Goal: Communication & Community: Answer question/provide support

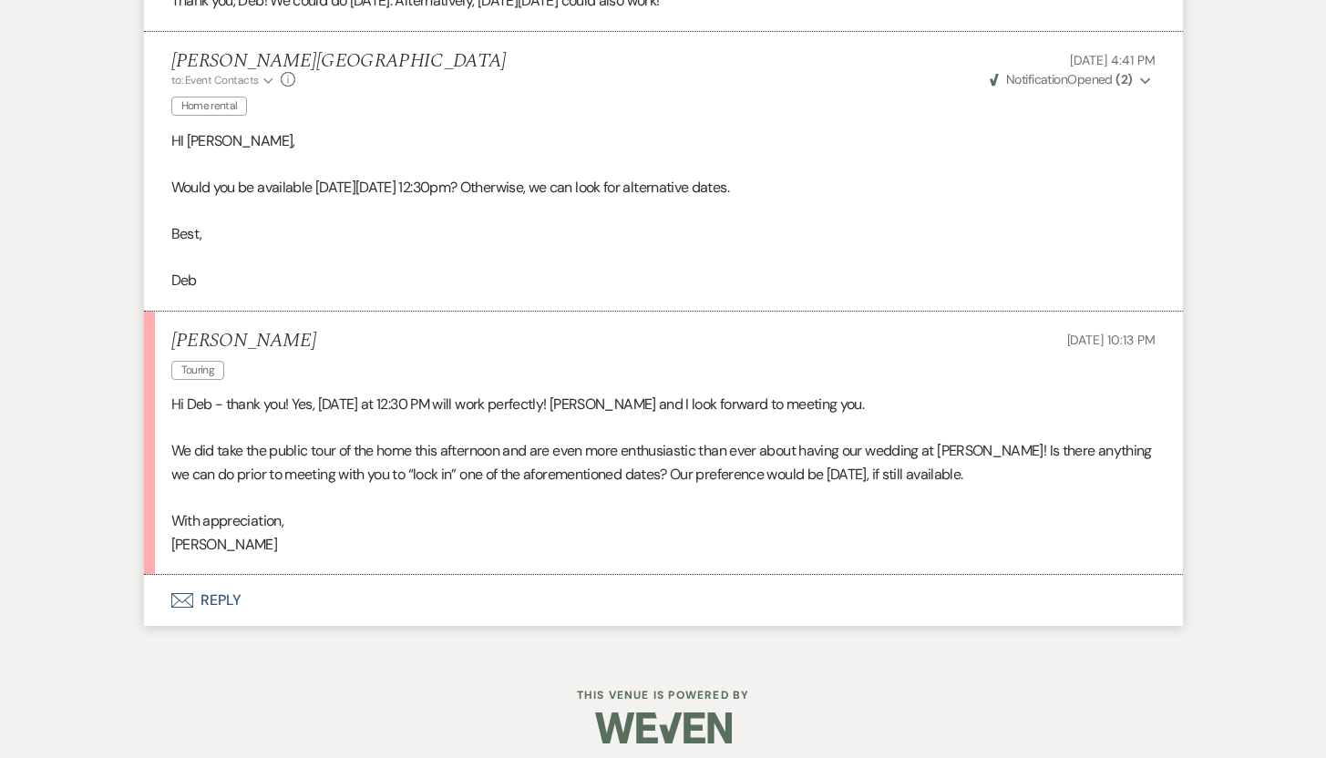
click at [230, 601] on button "Envelope Reply" at bounding box center [663, 600] width 1039 height 51
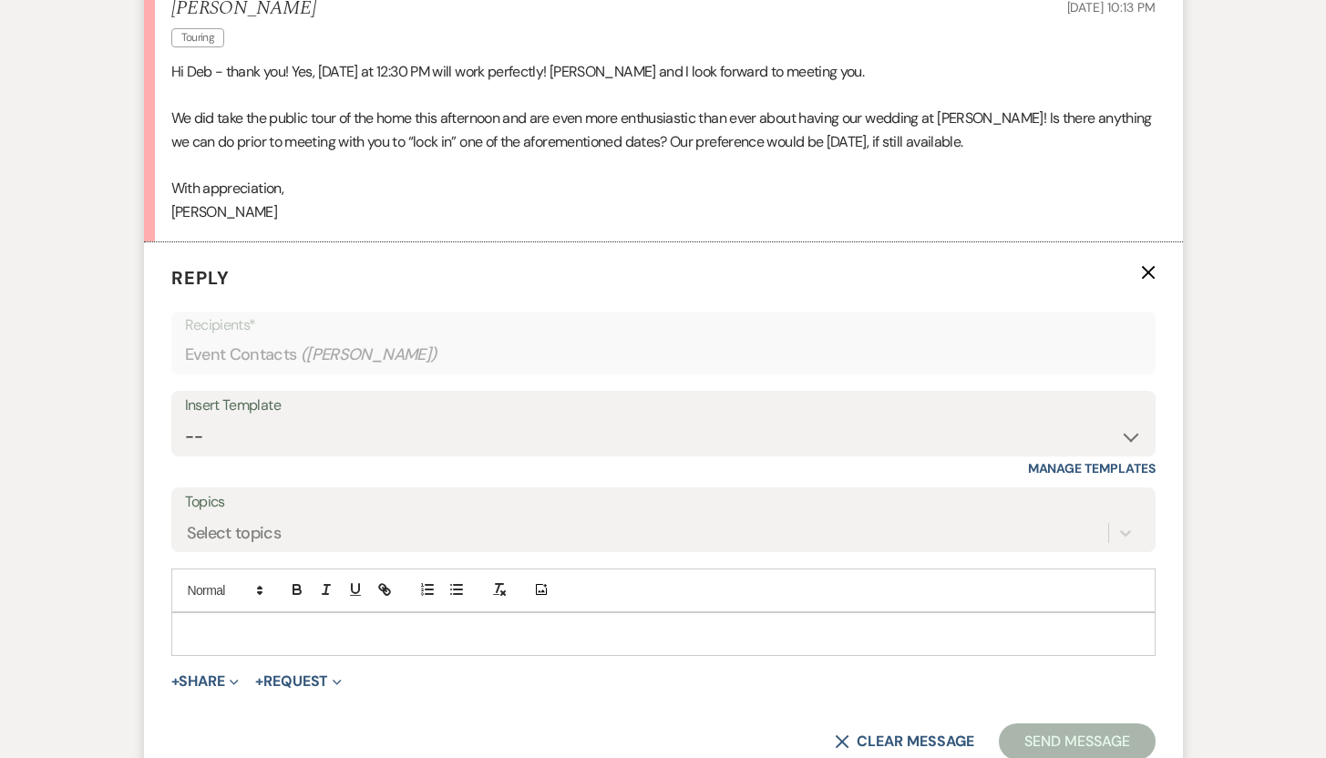
scroll to position [2972, 0]
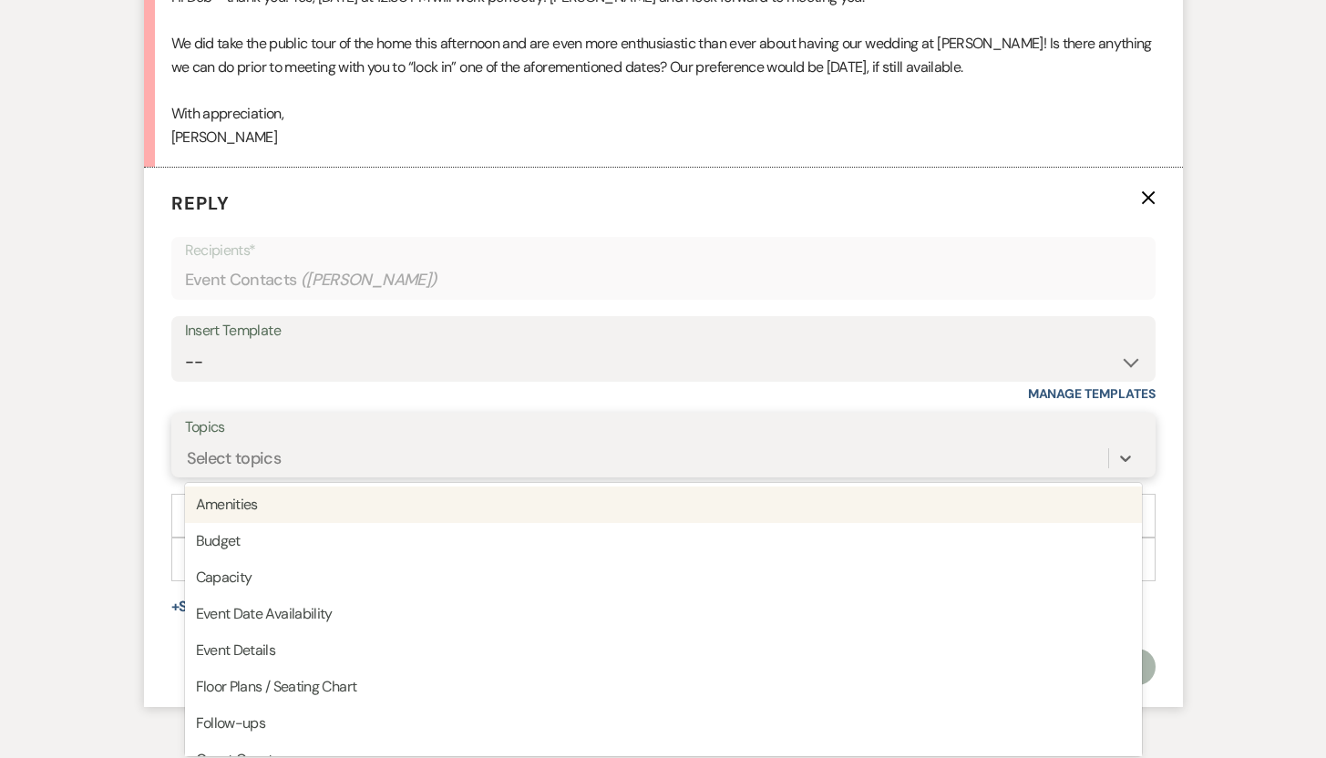
click at [919, 476] on div "option Amenities focused, 1 of 20. 20 results available. Use Up and Down to cho…" at bounding box center [663, 458] width 957 height 35
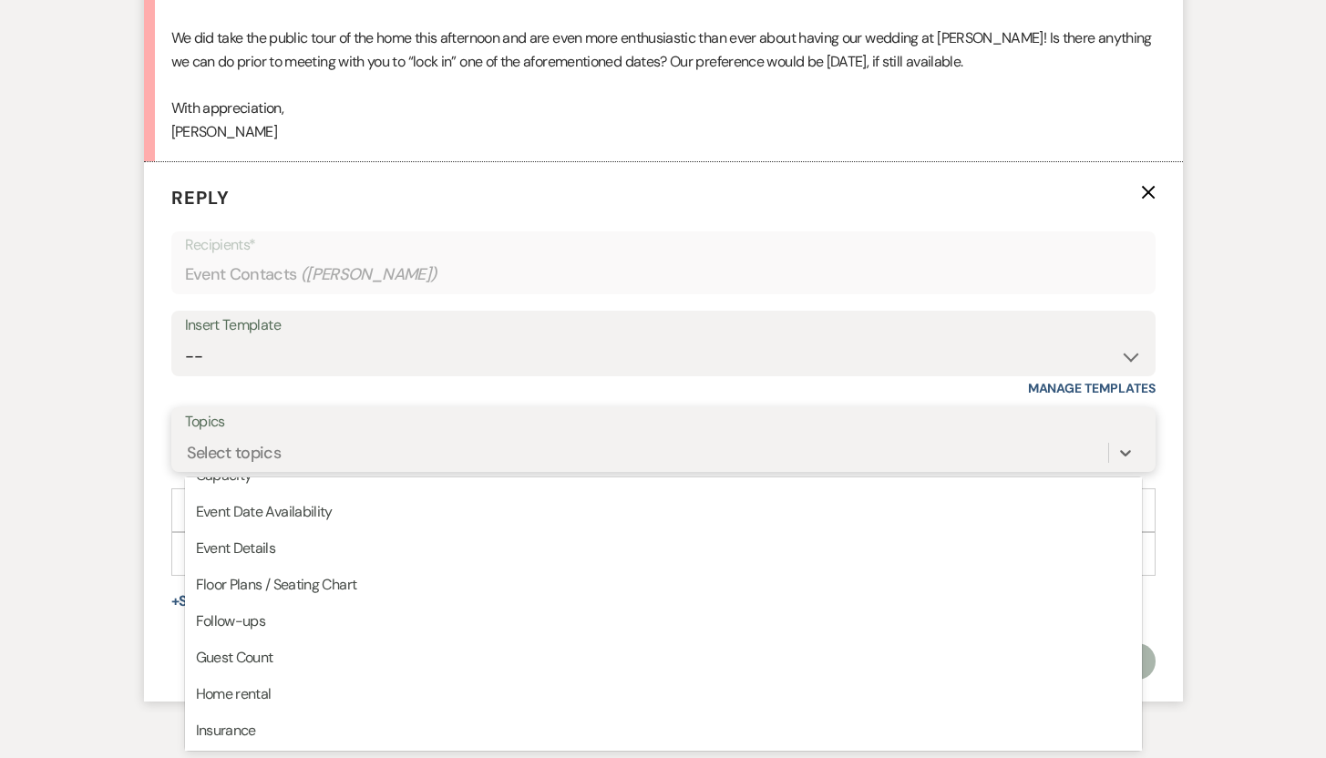
scroll to position [113, 0]
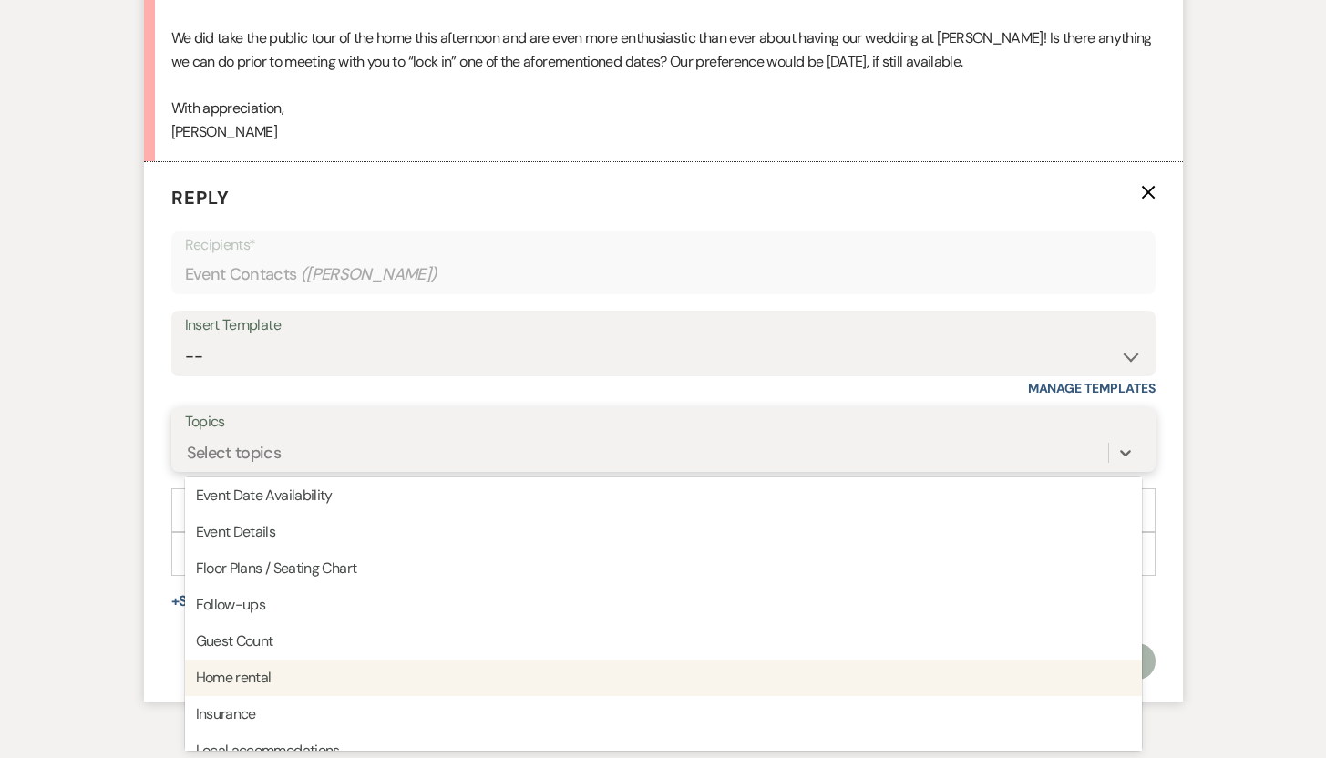
click at [258, 682] on div "Home rental" at bounding box center [663, 678] width 957 height 36
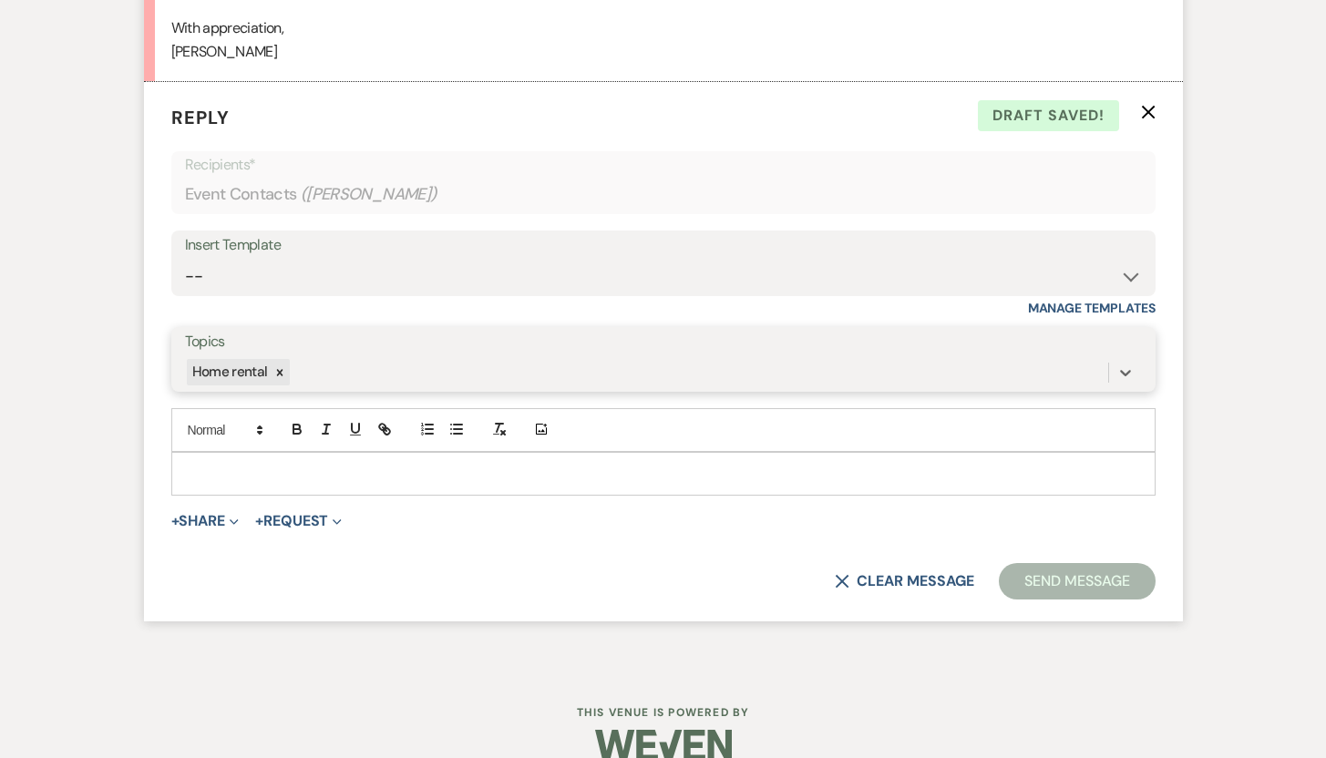
scroll to position [3150, 0]
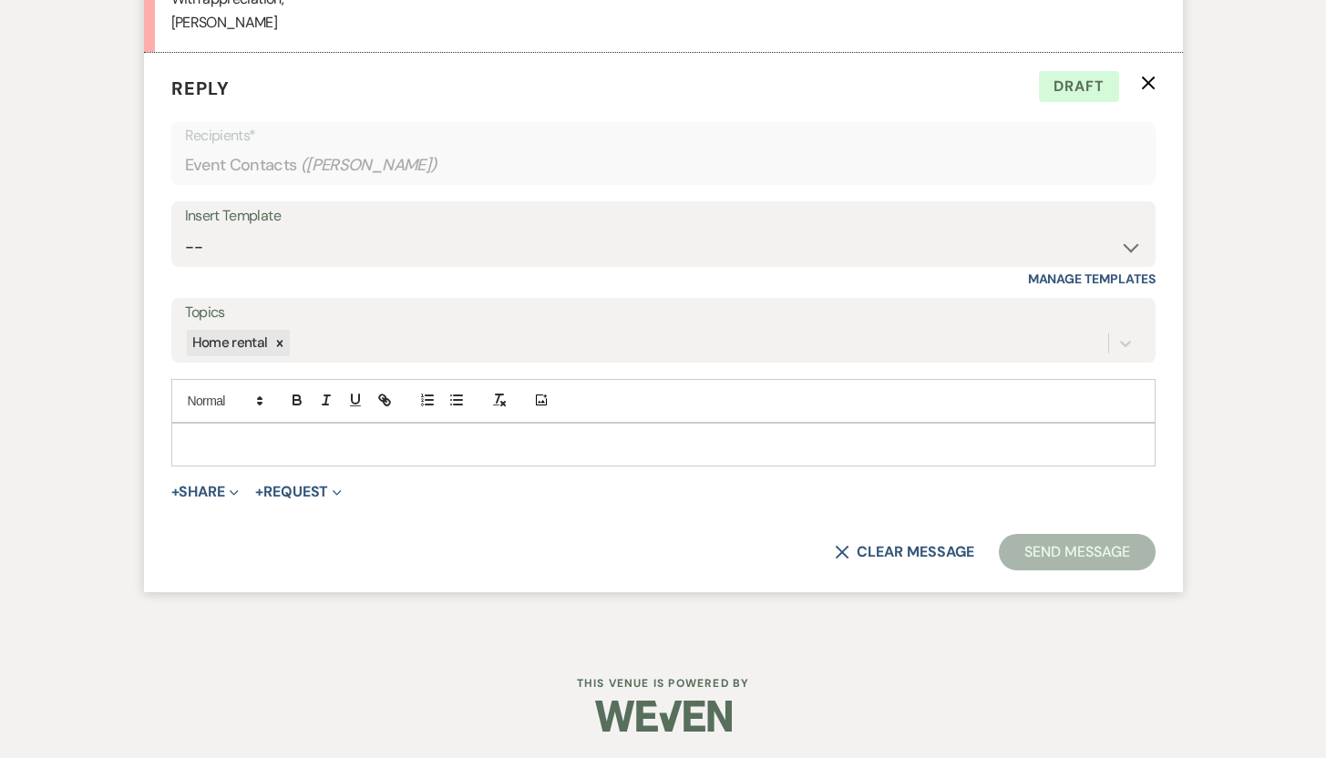
click at [579, 436] on p at bounding box center [663, 445] width 955 height 20
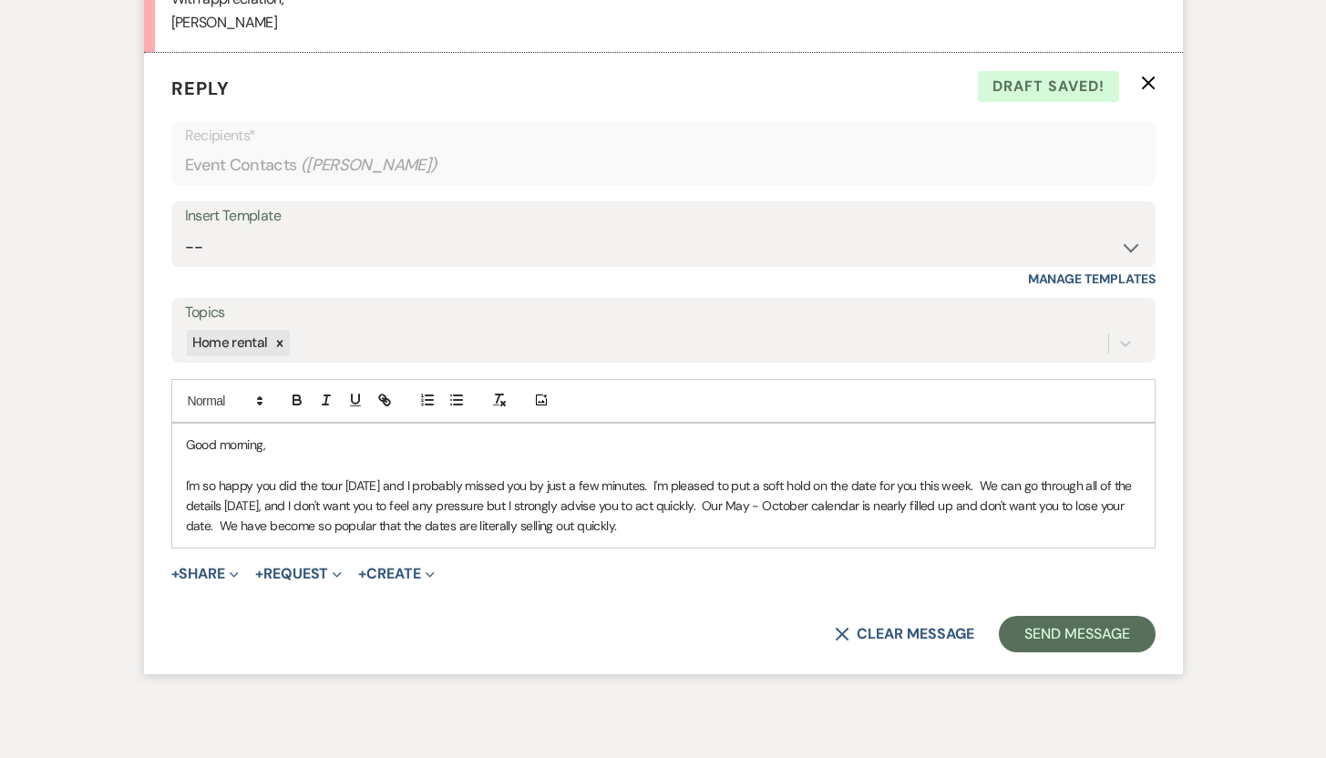
click at [657, 522] on p "I'm so happy you did the tour [DATE] and I probably missed you by just a few mi…" at bounding box center [663, 506] width 955 height 61
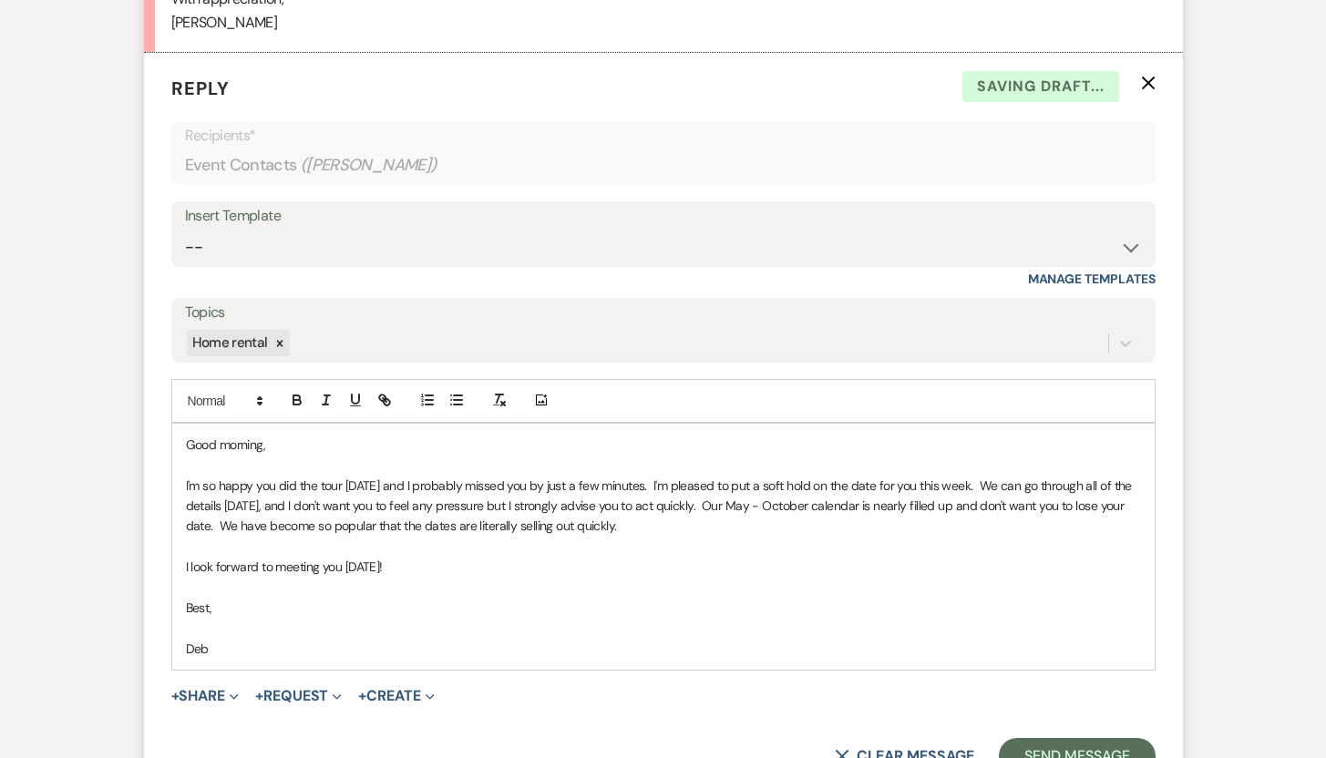
click at [426, 558] on p "I look forward to meeting you on Friday!" at bounding box center [663, 567] width 955 height 20
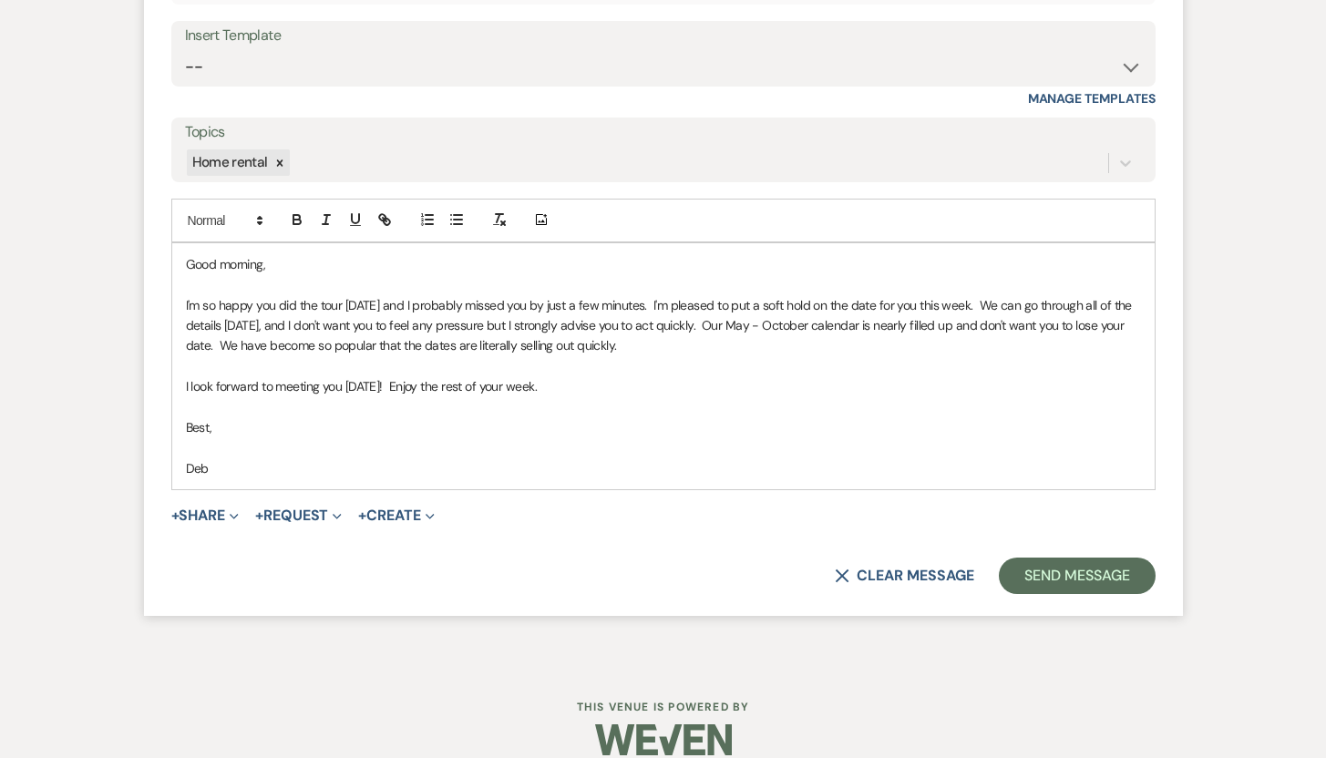
scroll to position [3333, 0]
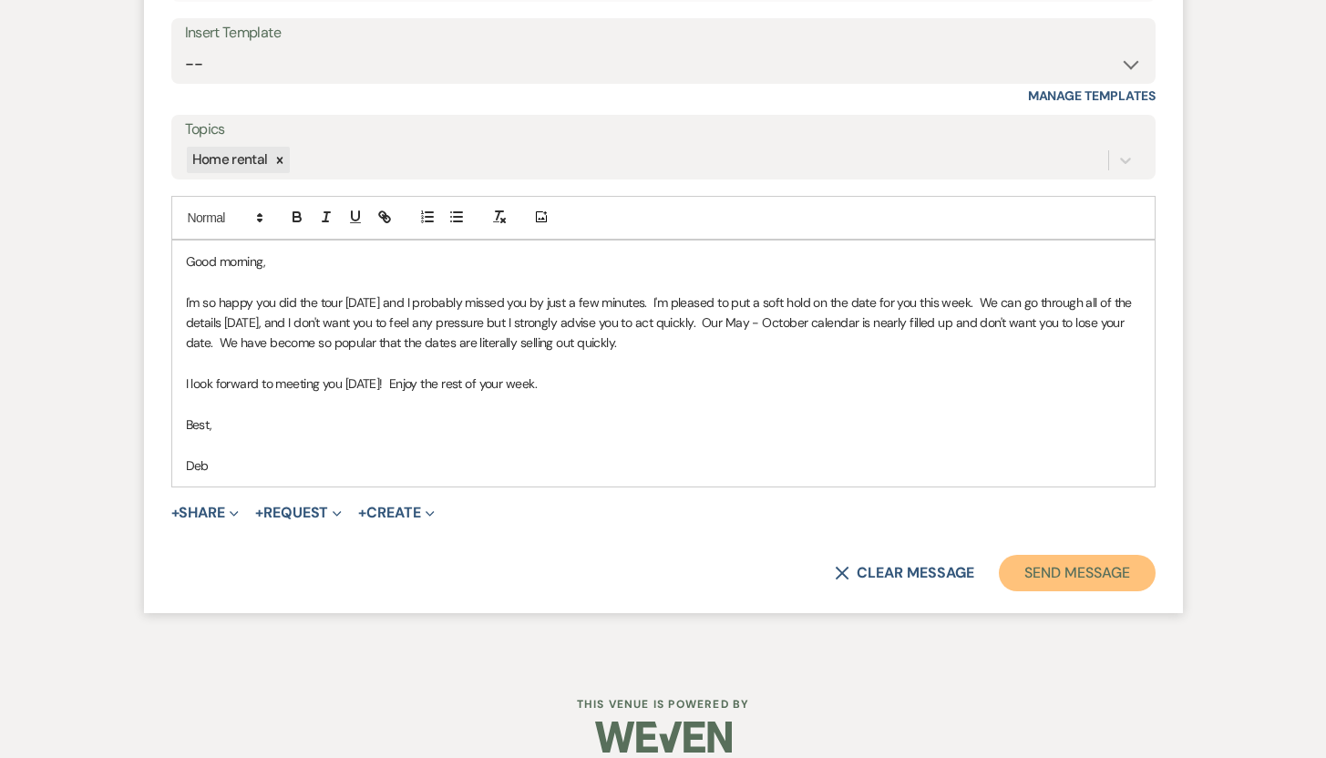
click at [1083, 580] on button "Send Message" at bounding box center [1077, 573] width 156 height 36
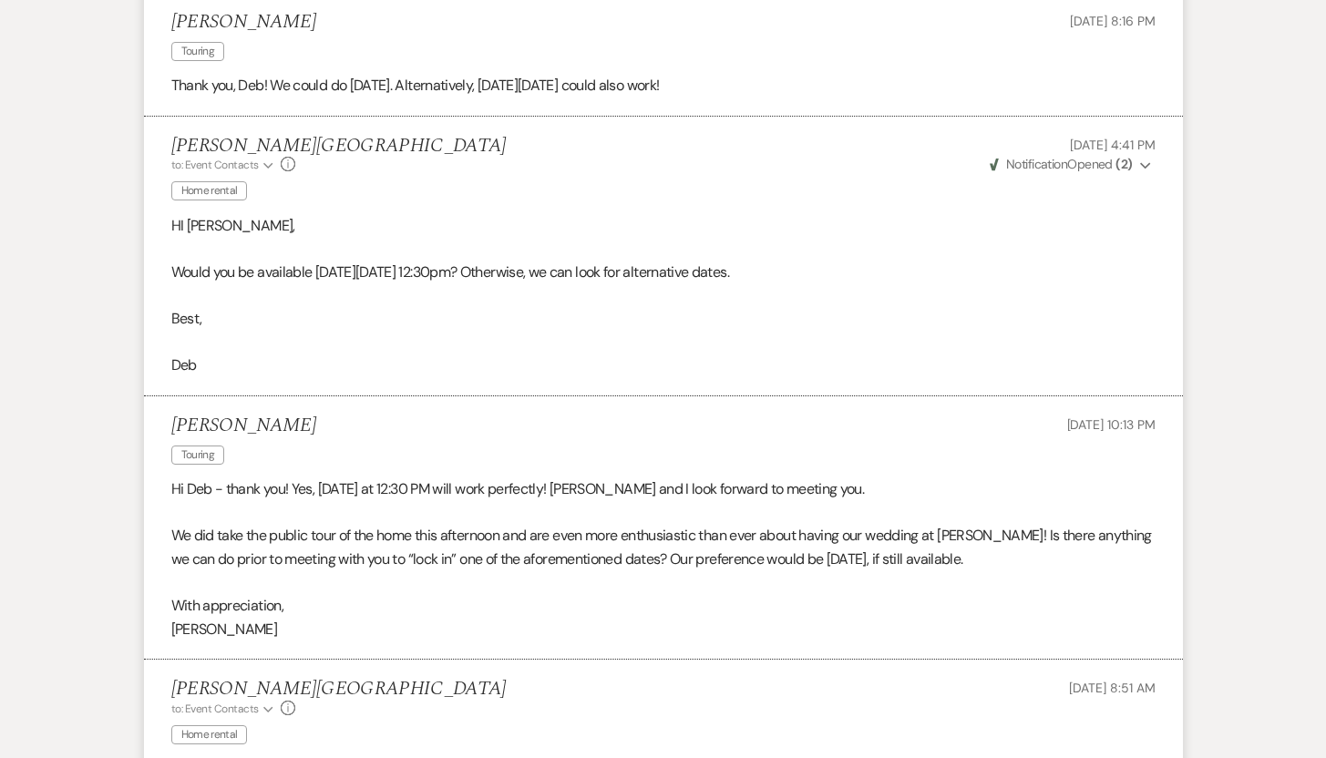
scroll to position [1228, 0]
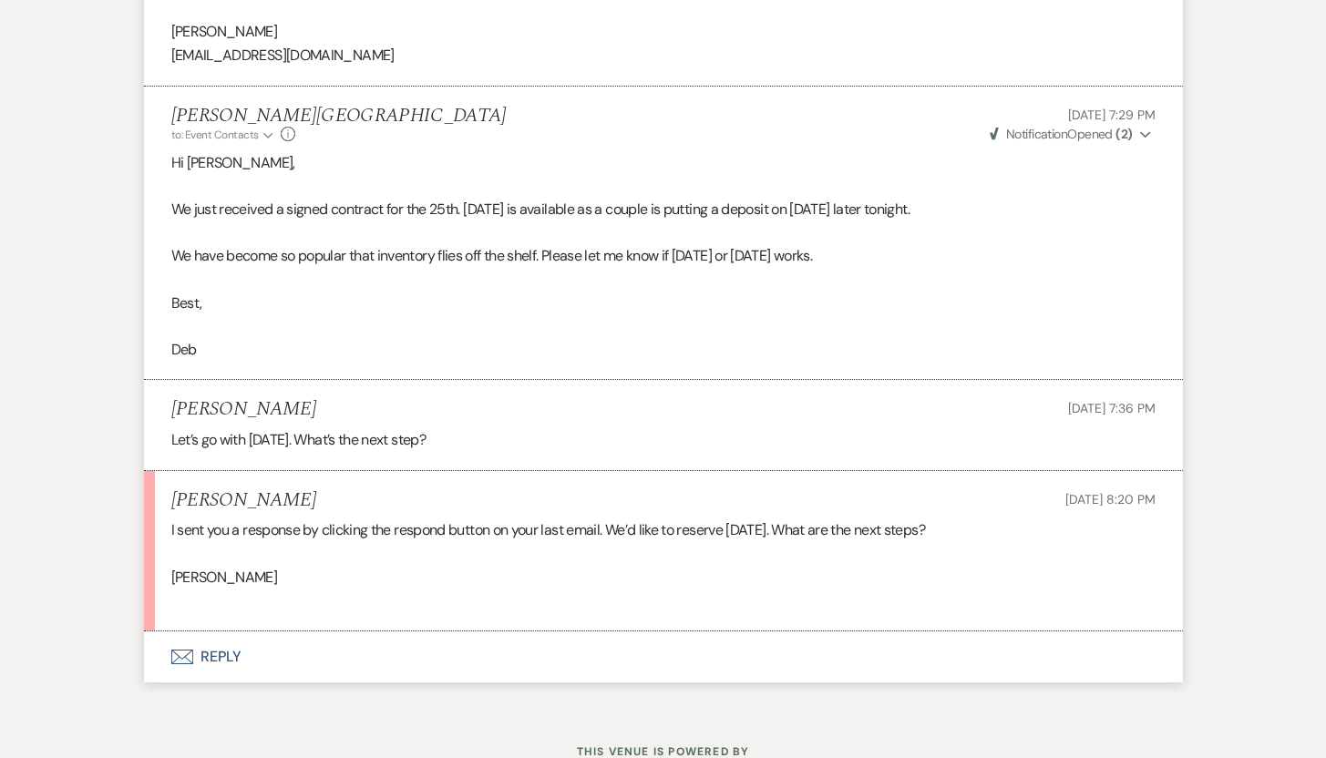
scroll to position [1785, 0]
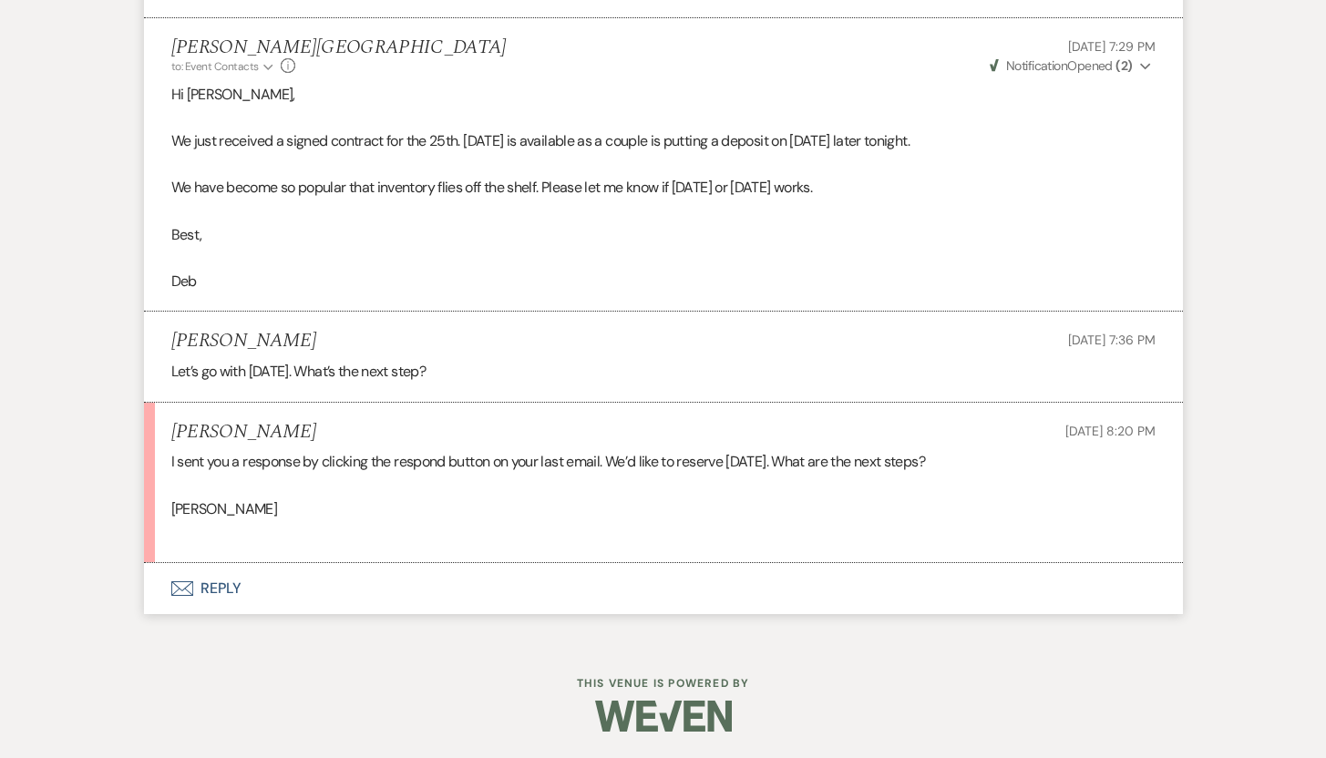
click at [216, 584] on button "Envelope Reply" at bounding box center [663, 588] width 1039 height 51
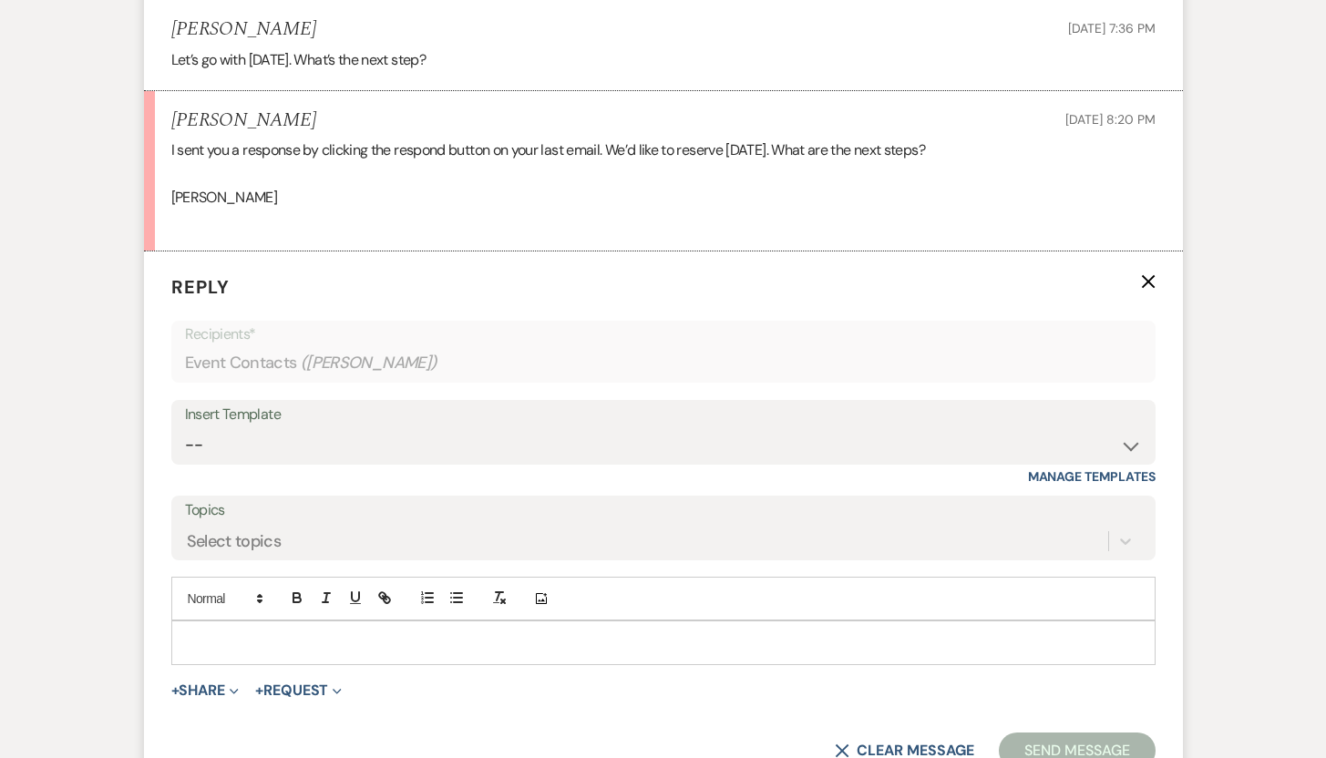
scroll to position [2108, 0]
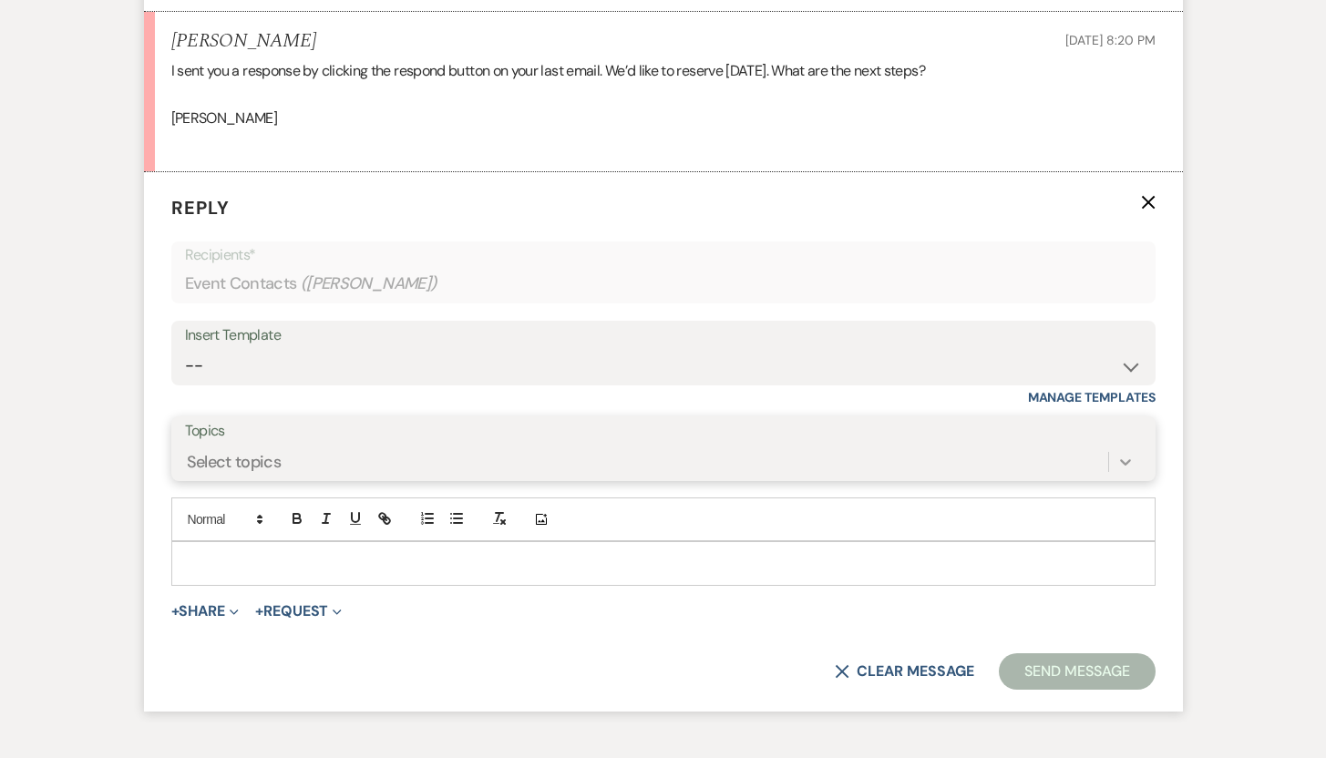
click at [1119, 479] on div "Select topics" at bounding box center [663, 462] width 957 height 35
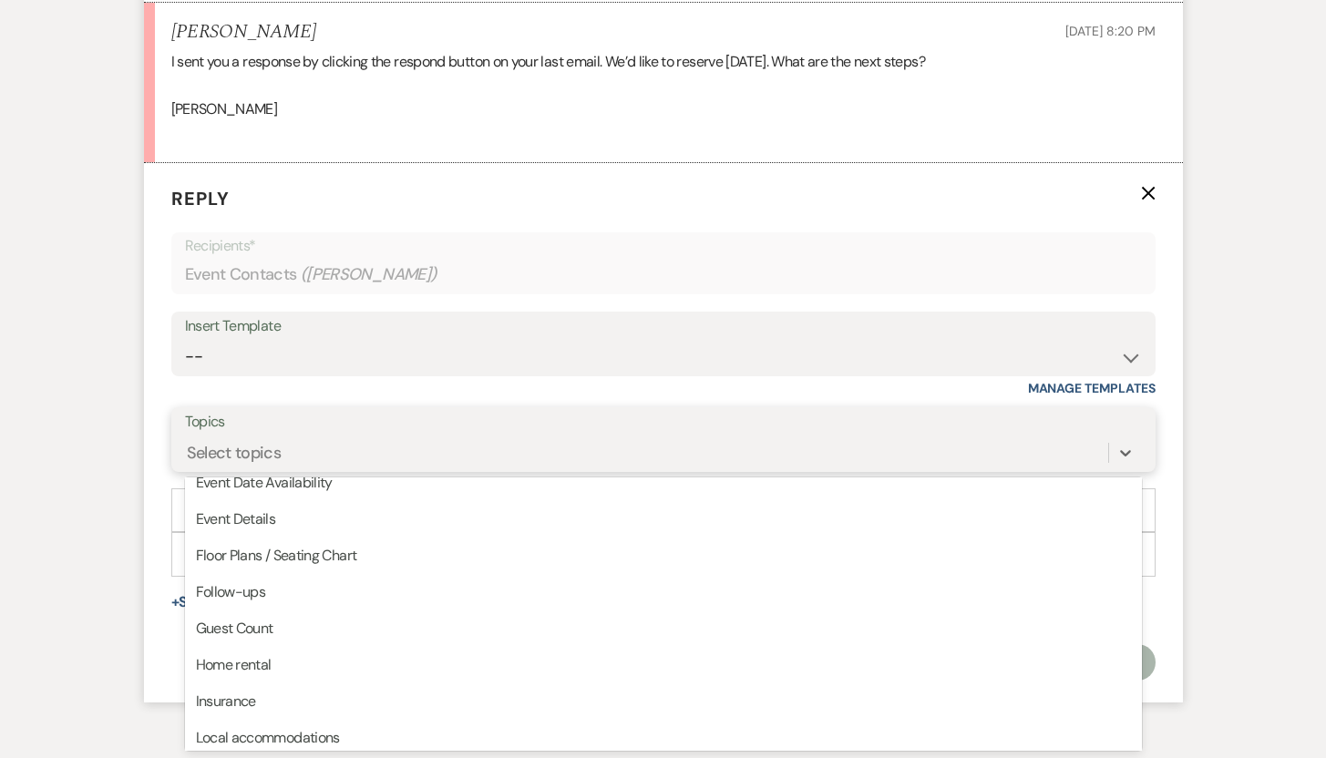
scroll to position [128, 0]
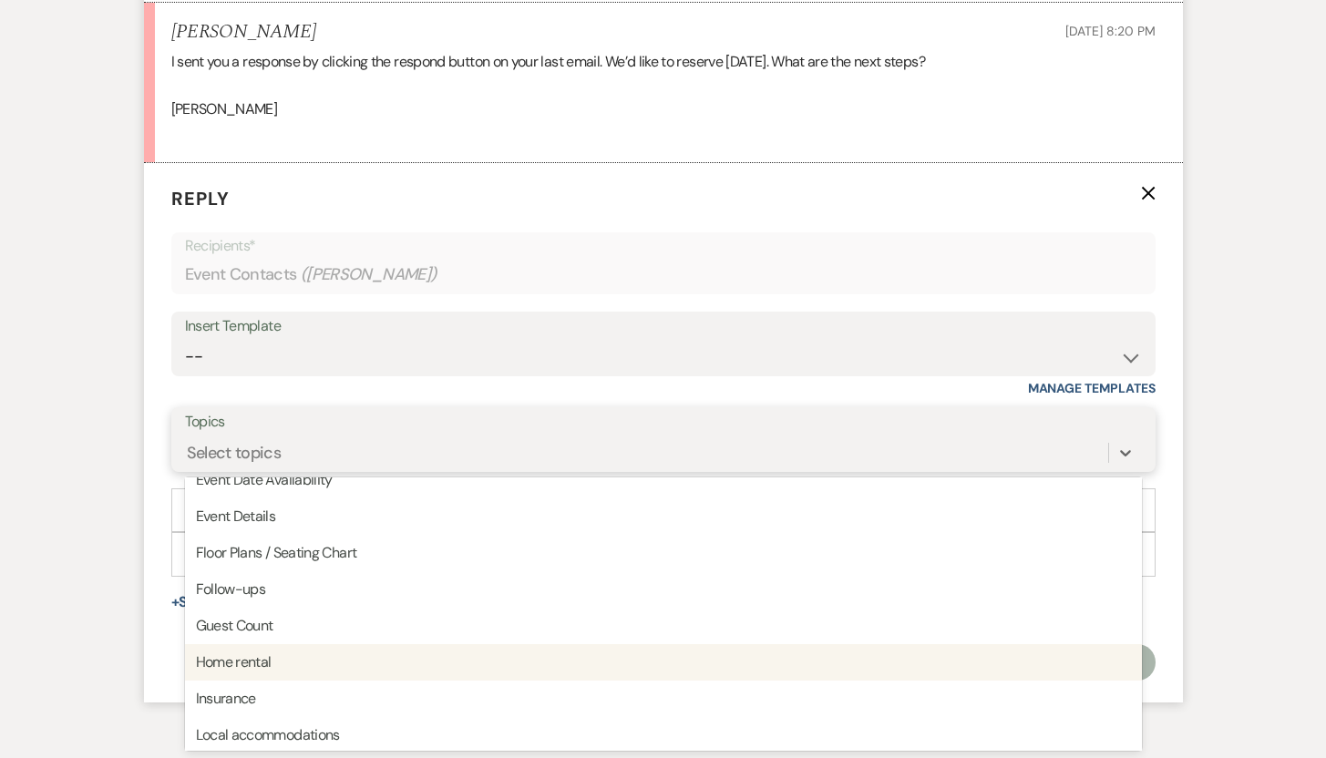
click at [320, 662] on div "Home rental" at bounding box center [663, 662] width 957 height 36
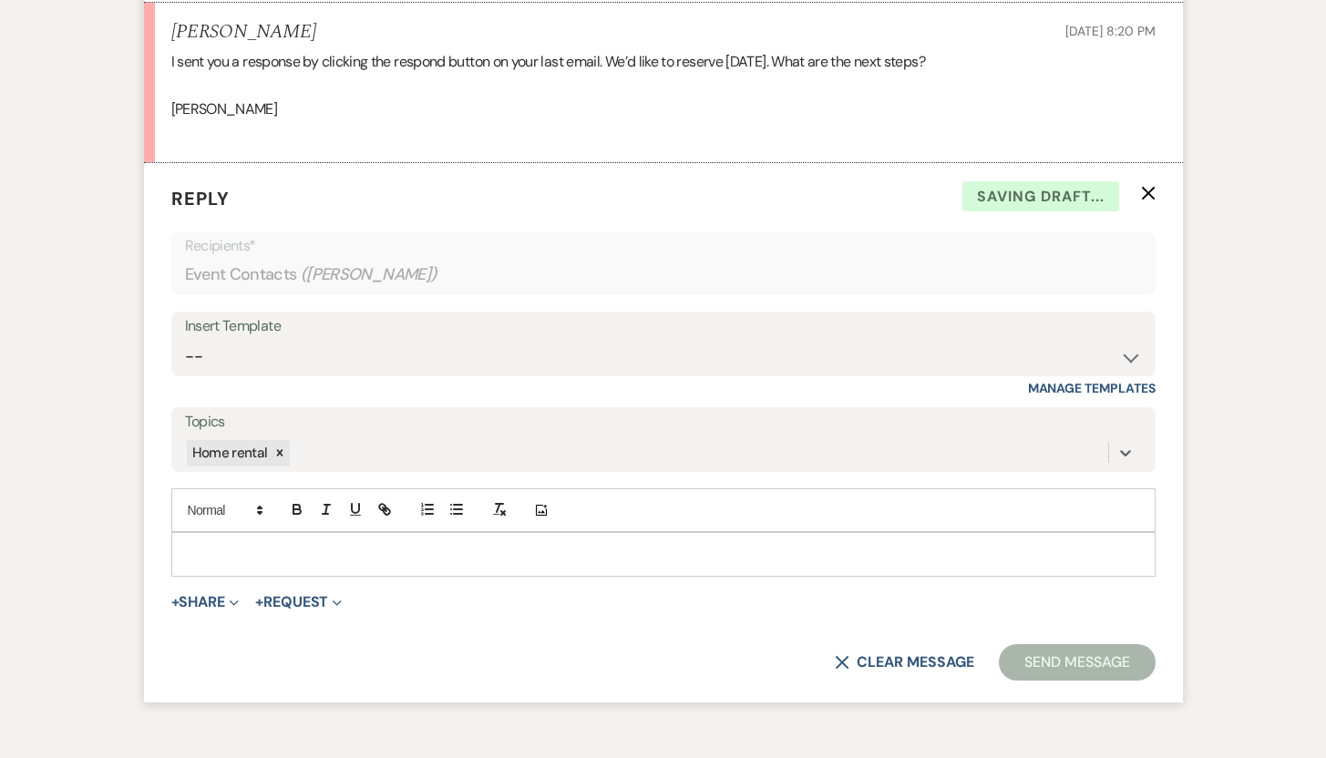
click at [275, 552] on p at bounding box center [663, 554] width 955 height 20
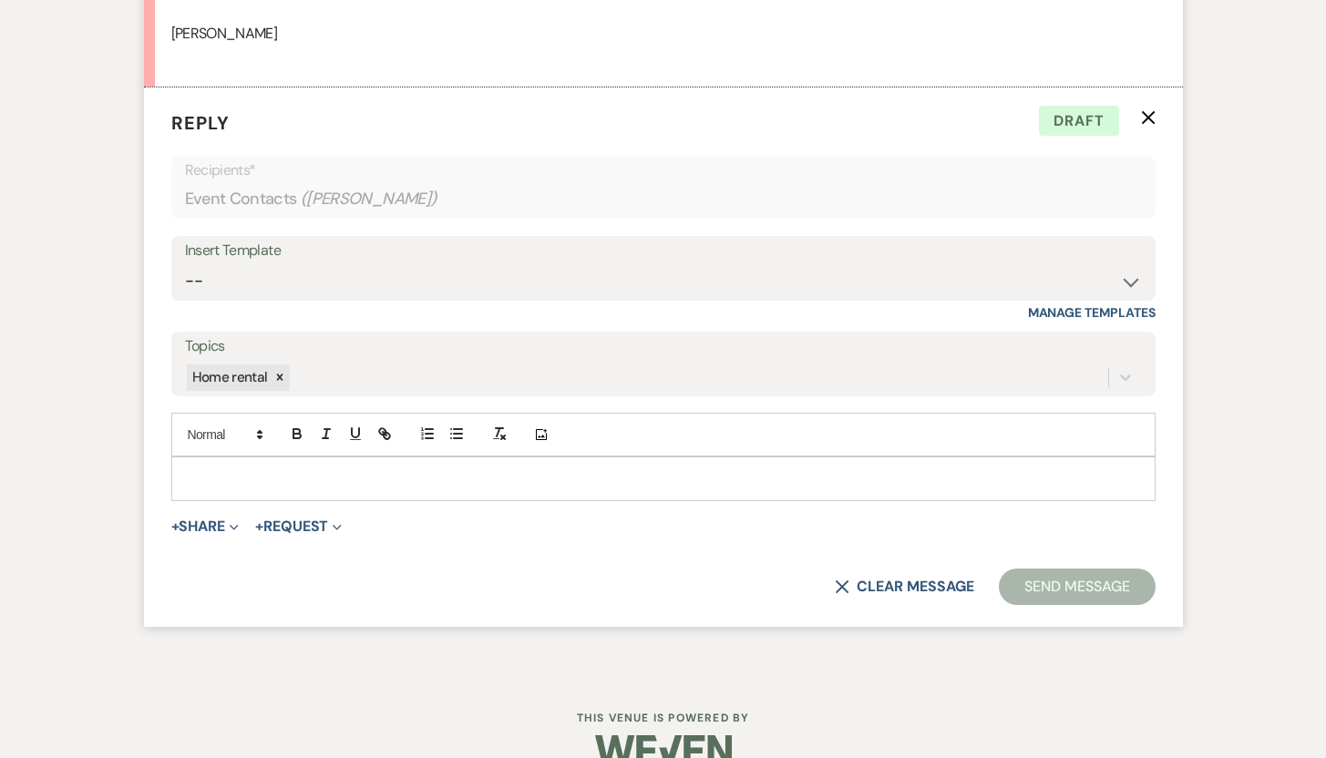
scroll to position [2262, 0]
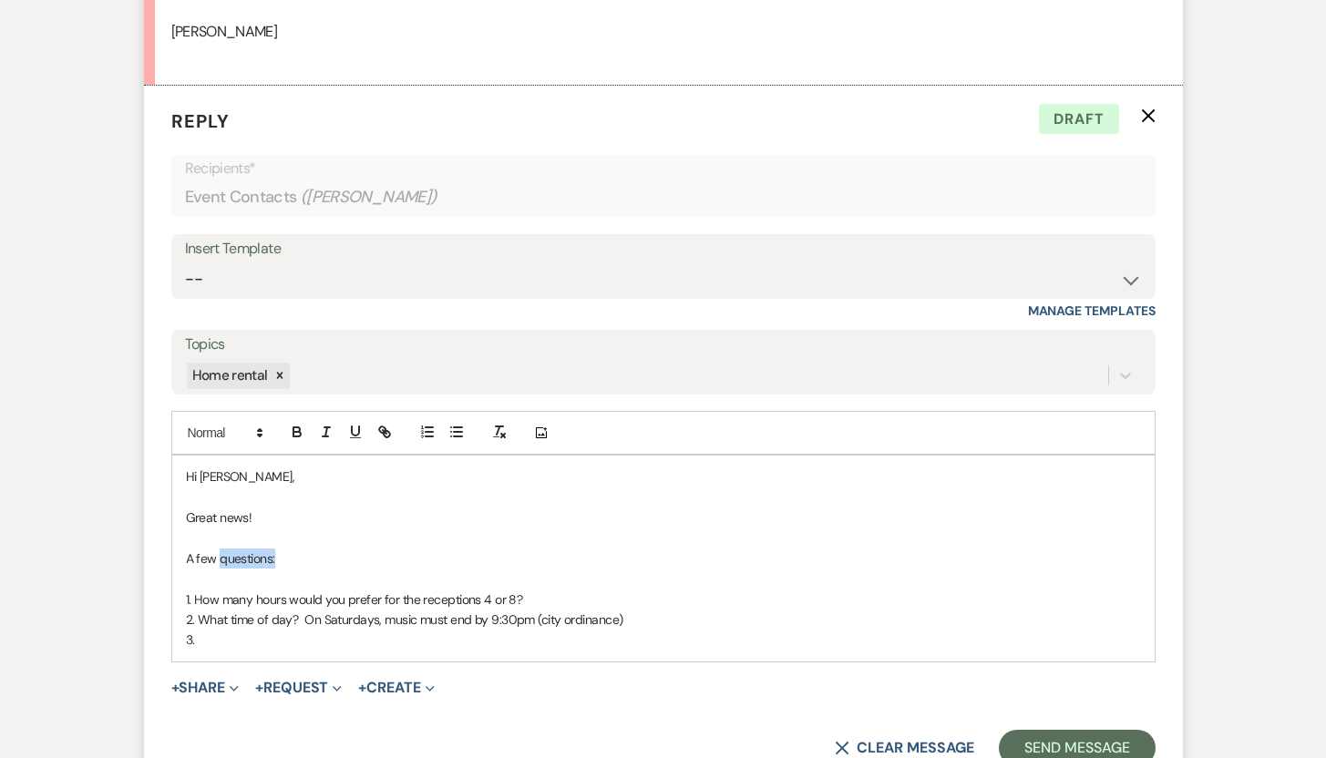
drag, startPoint x: 280, startPoint y: 555, endPoint x: 221, endPoint y: 556, distance: 59.2
click at [221, 556] on p "A few questions:" at bounding box center [663, 559] width 955 height 20
click at [211, 638] on p "3." at bounding box center [663, 640] width 955 height 20
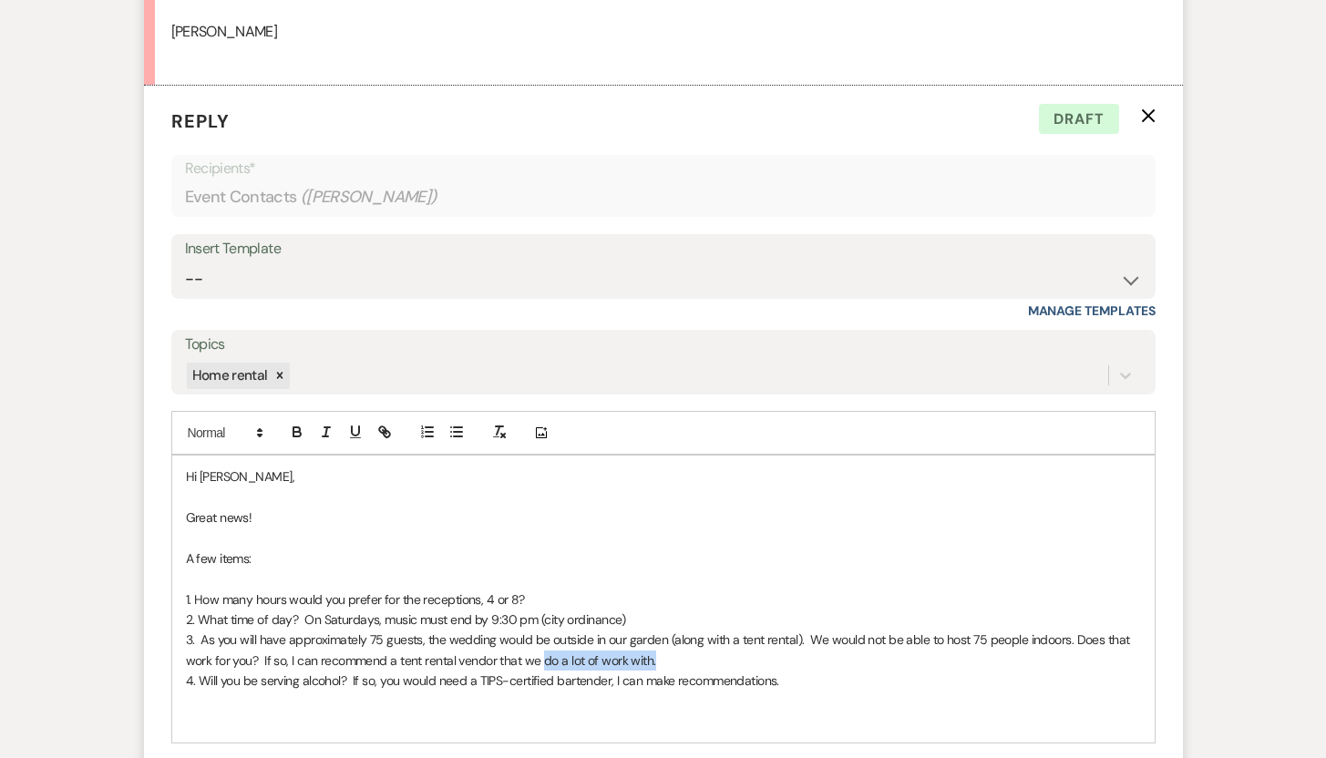
drag, startPoint x: 672, startPoint y: 662, endPoint x: 543, endPoint y: 662, distance: 128.5
click at [543, 662] on p "3. As you will have approximately 75 guests, the wedding would be outside in ou…" at bounding box center [663, 650] width 955 height 41
click at [793, 682] on p "4. Will you be serving alcohol? If so, you would need a TIPS-certified bartende…" at bounding box center [663, 681] width 955 height 20
drag, startPoint x: 247, startPoint y: 720, endPoint x: 185, endPoint y: 717, distance: 62.0
click at [186, 717] on p "Pricing:" at bounding box center [663, 722] width 955 height 20
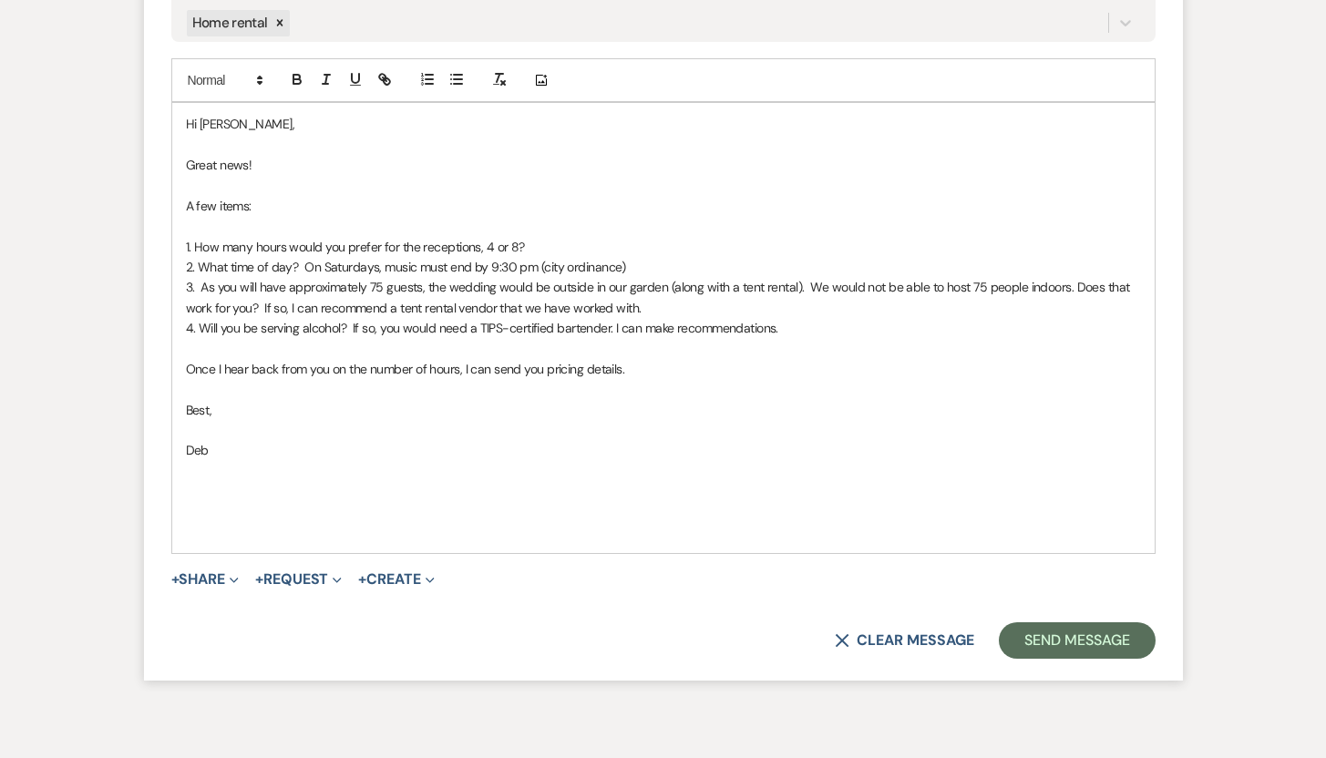
scroll to position [2686, 0]
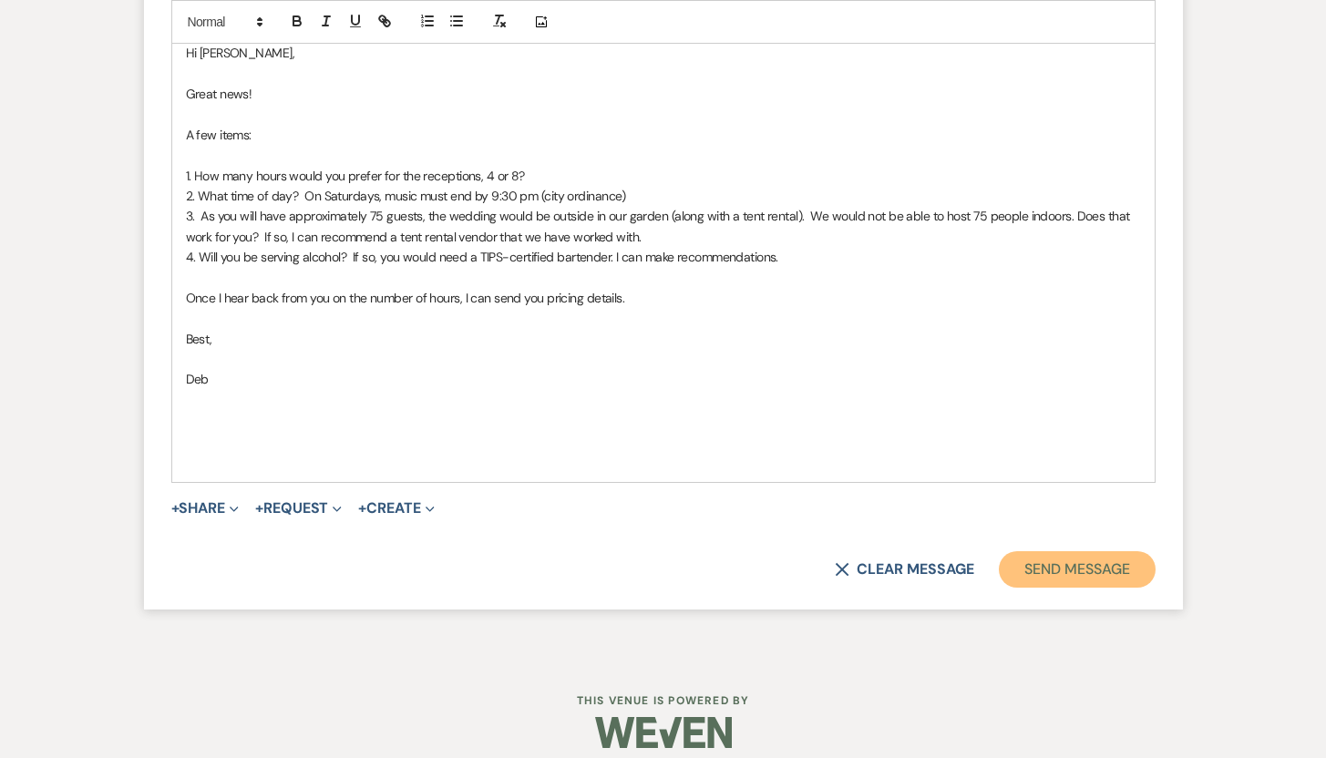
click at [1041, 565] on button "Send Message" at bounding box center [1077, 569] width 156 height 36
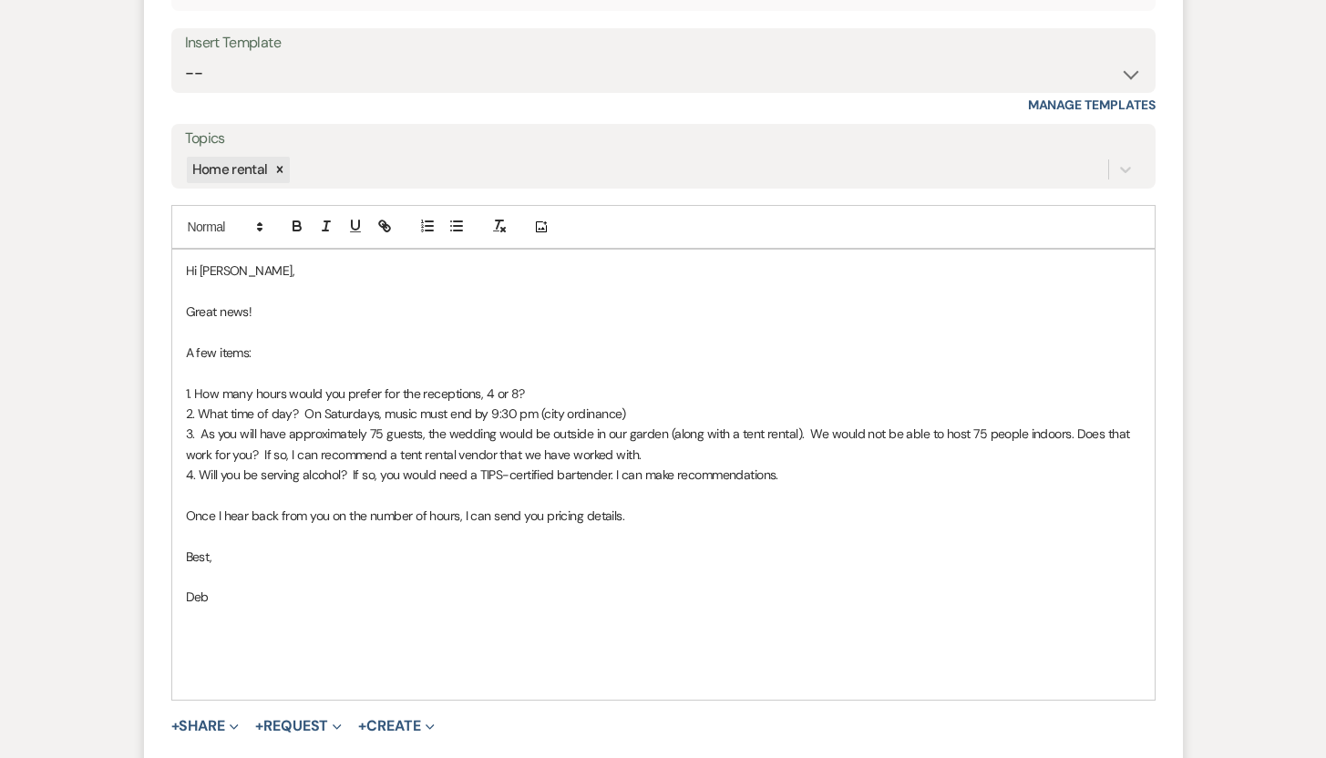
scroll to position [2703, 0]
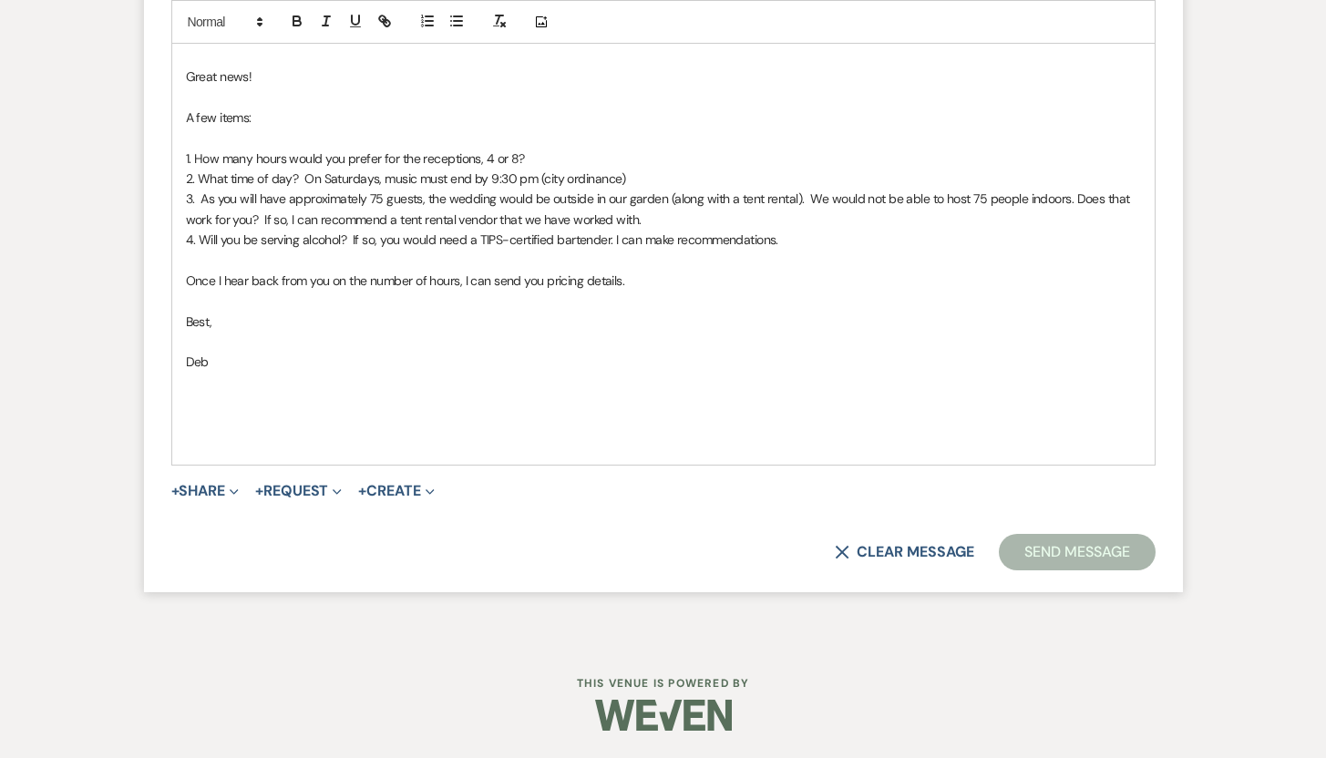
click at [1090, 546] on button "Send Message" at bounding box center [1077, 552] width 156 height 36
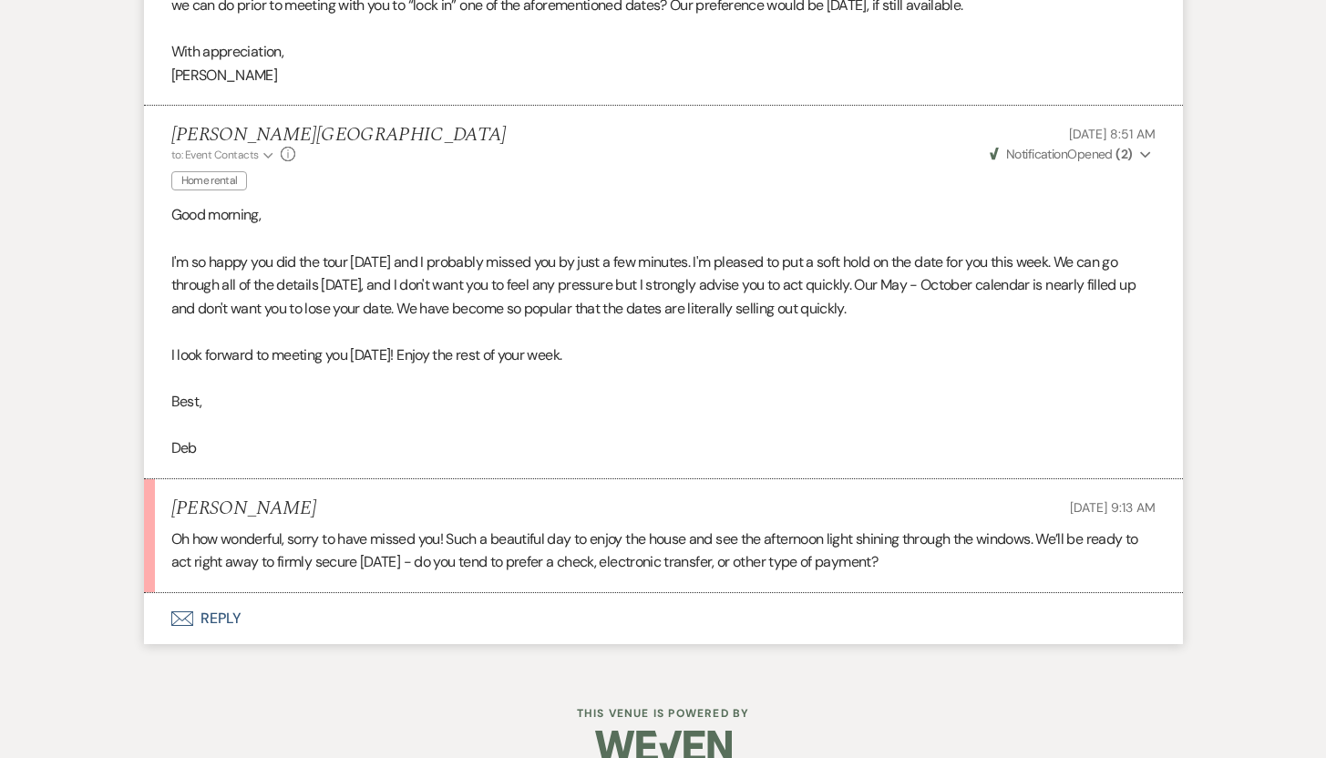
scroll to position [3127, 0]
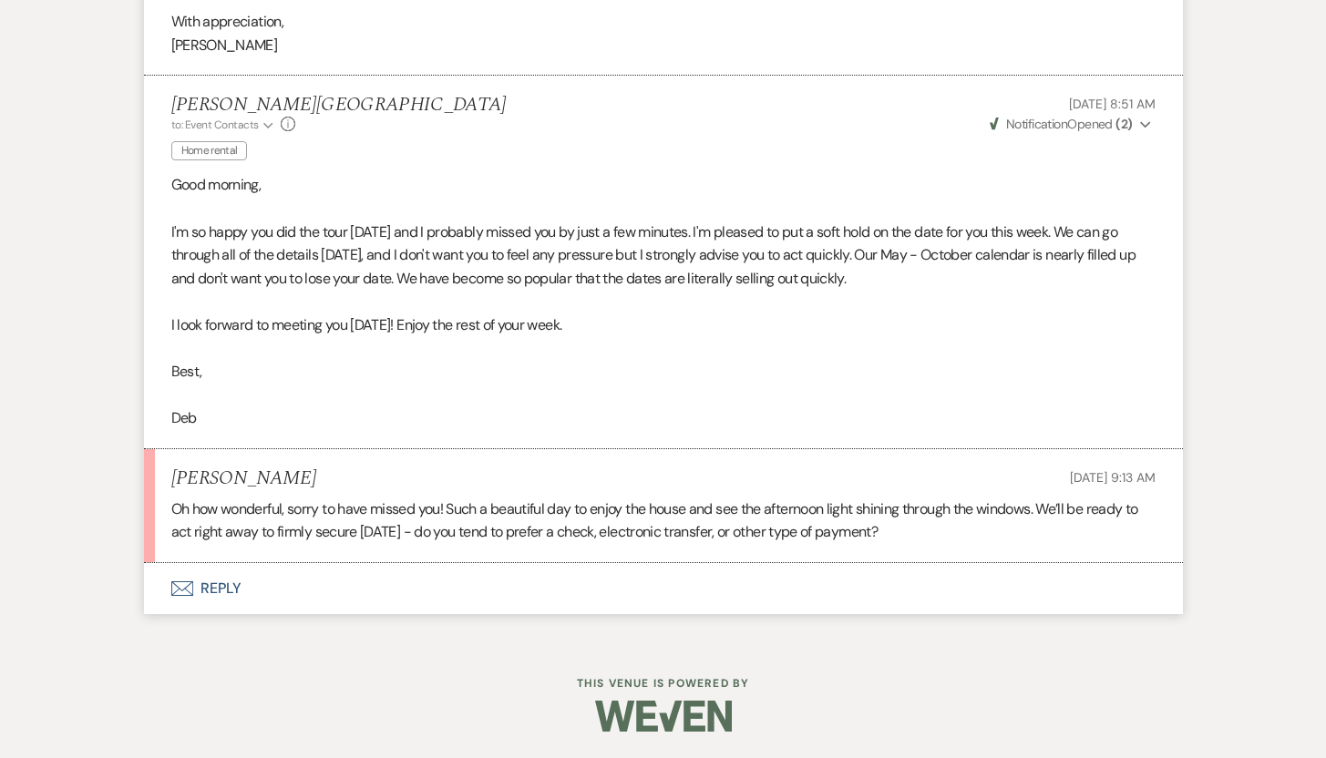
click at [225, 589] on button "Envelope Reply" at bounding box center [663, 588] width 1039 height 51
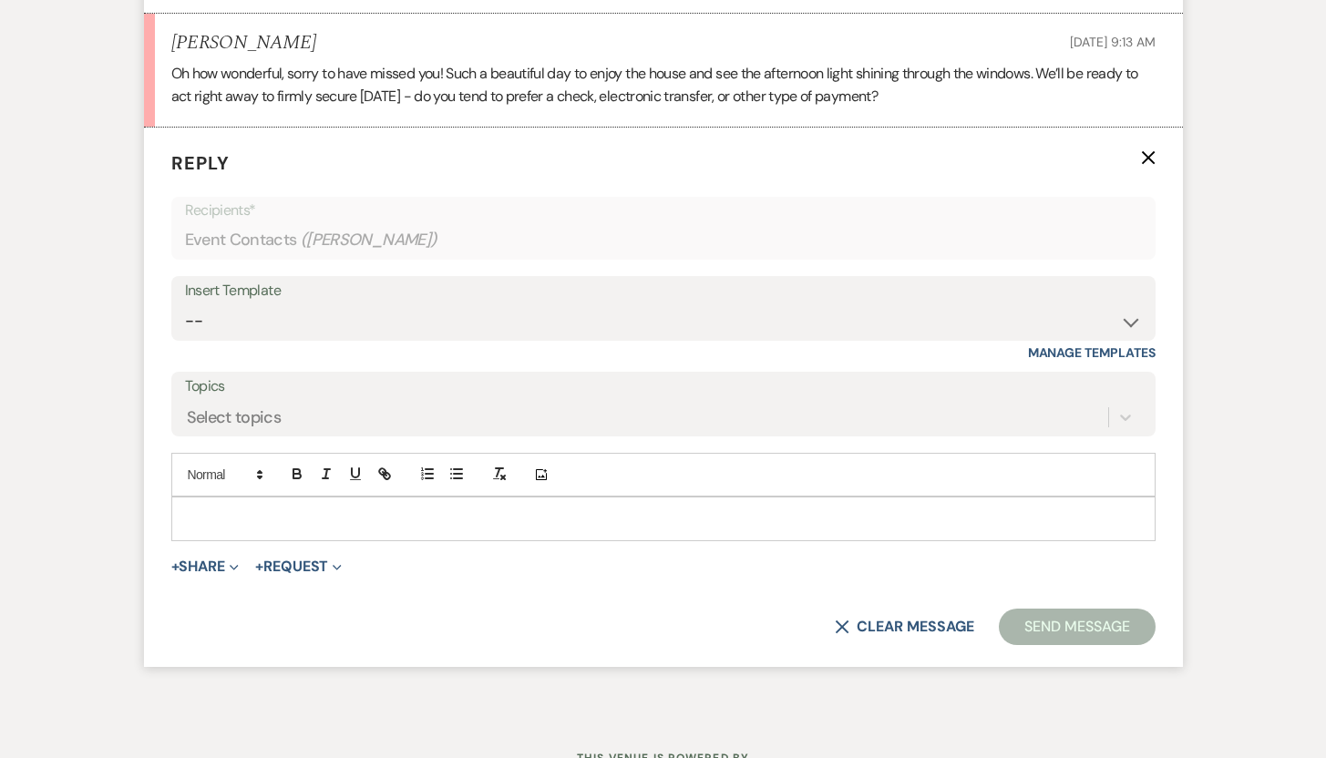
scroll to position [3637, 0]
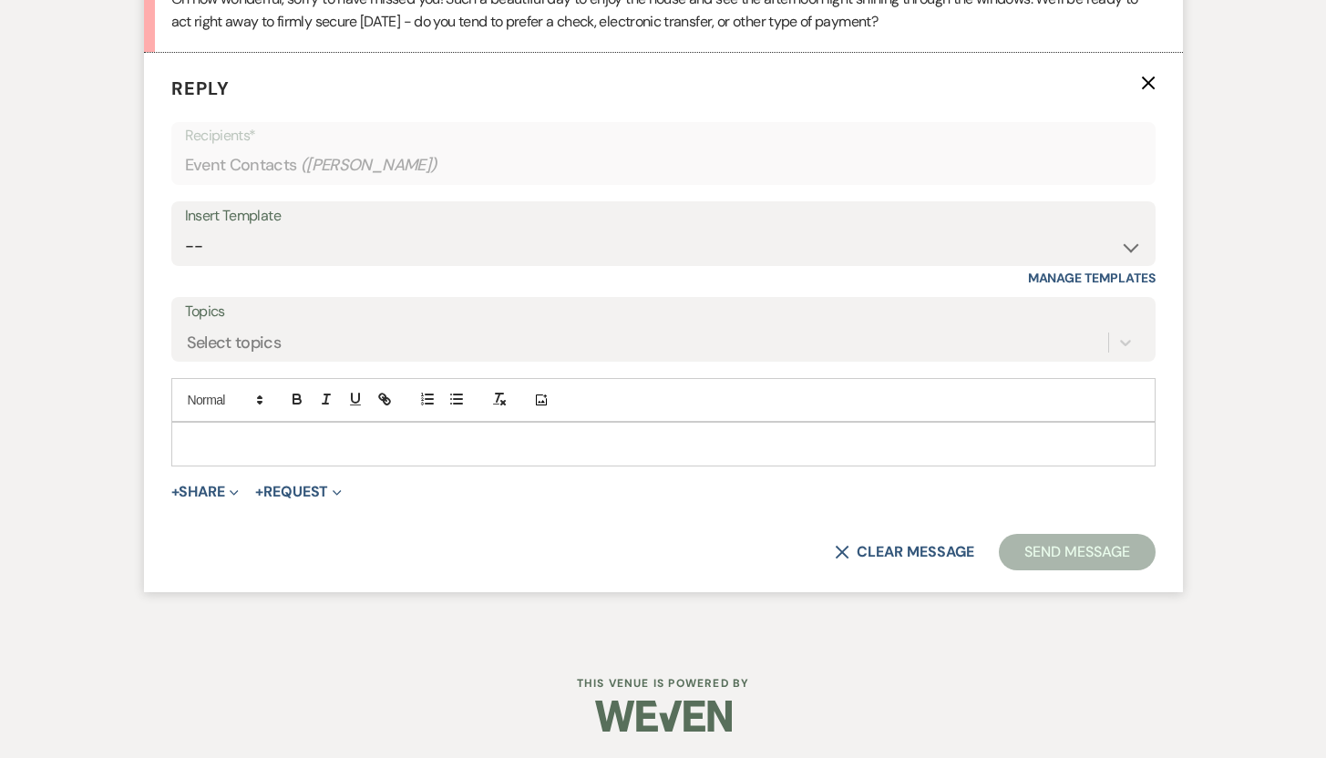
click at [564, 447] on p at bounding box center [663, 444] width 955 height 20
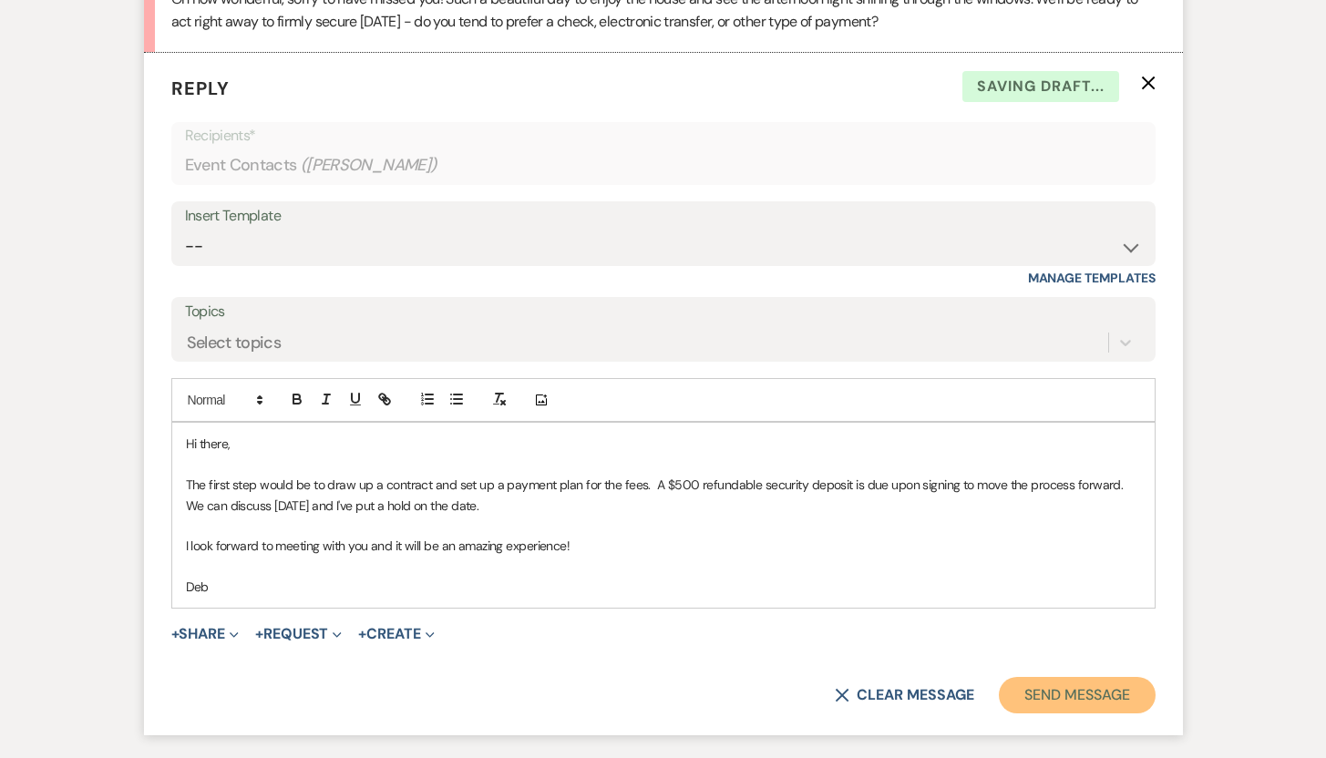
click at [1082, 690] on button "Send Message" at bounding box center [1077, 695] width 156 height 36
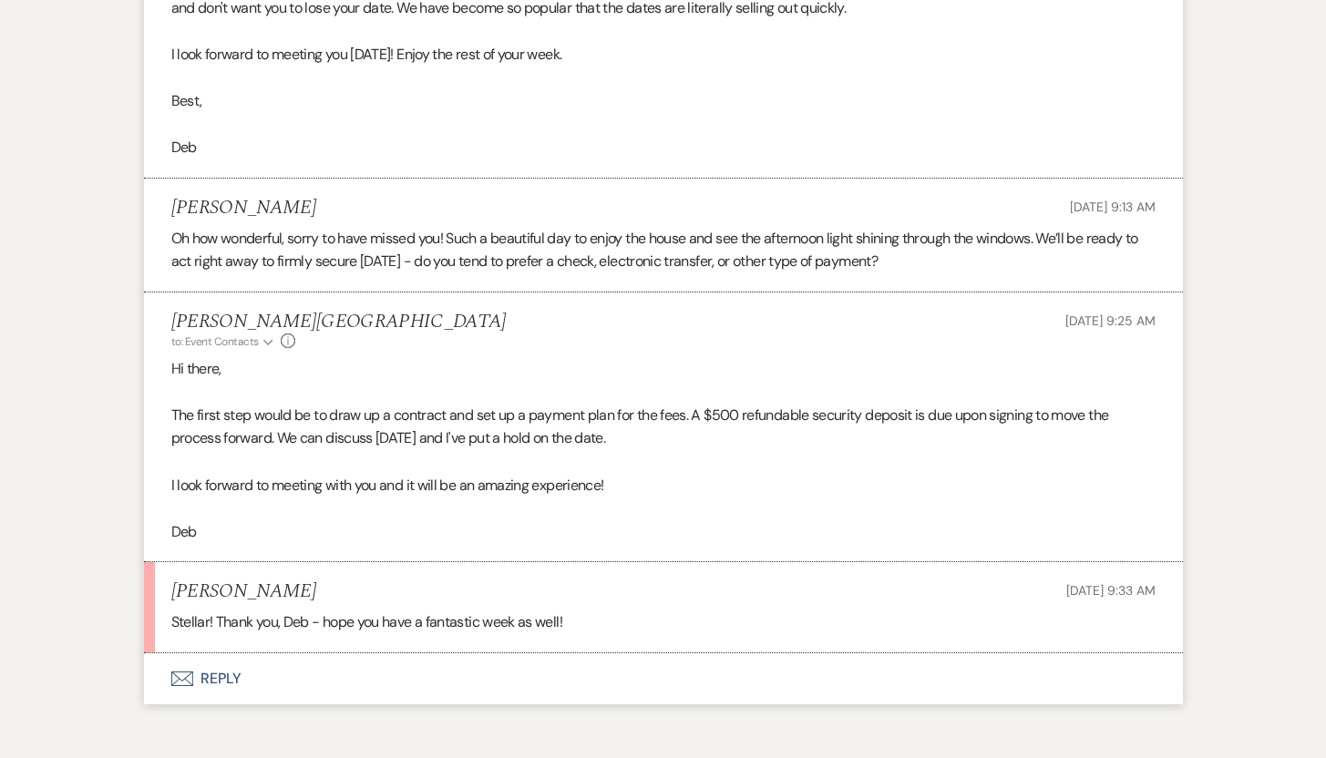
scroll to position [3488, 0]
